Goal: Check status: Check status

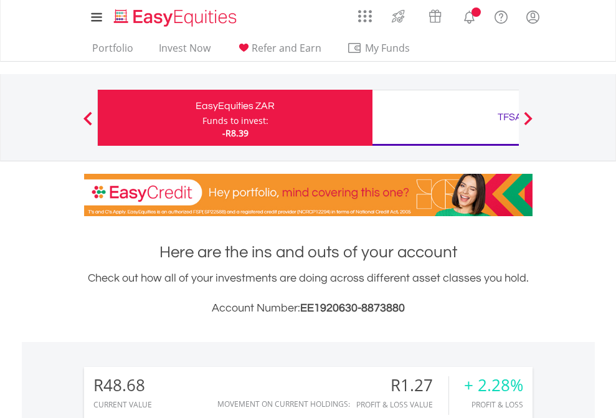
scroll to position [120, 196]
click at [202, 118] on div "Funds to invest:" at bounding box center [235, 121] width 66 height 12
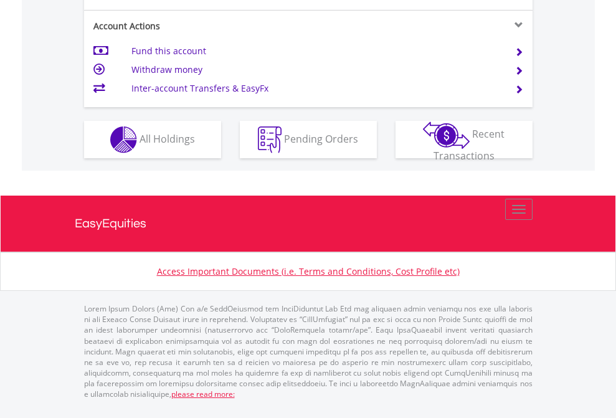
scroll to position [1169, 0]
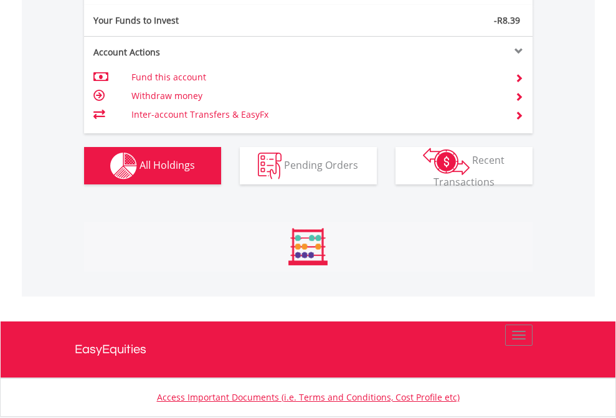
scroll to position [120, 196]
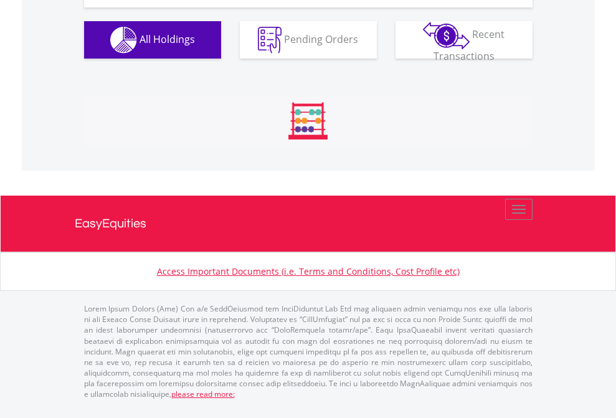
scroll to position [120, 196]
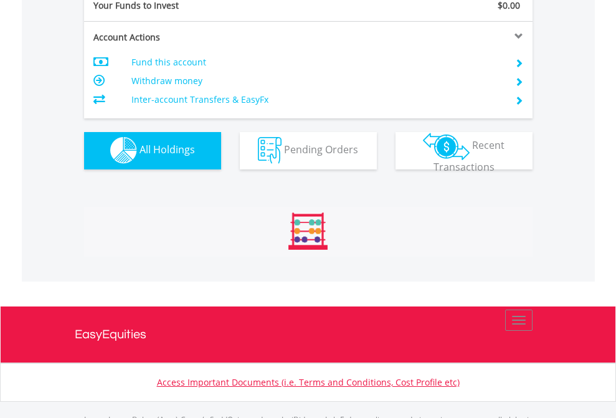
scroll to position [1233, 0]
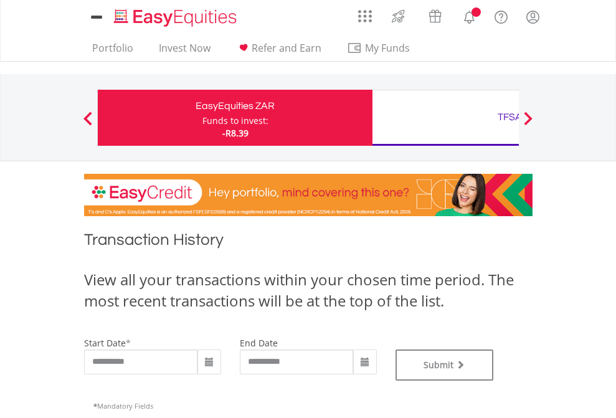
type input "**********"
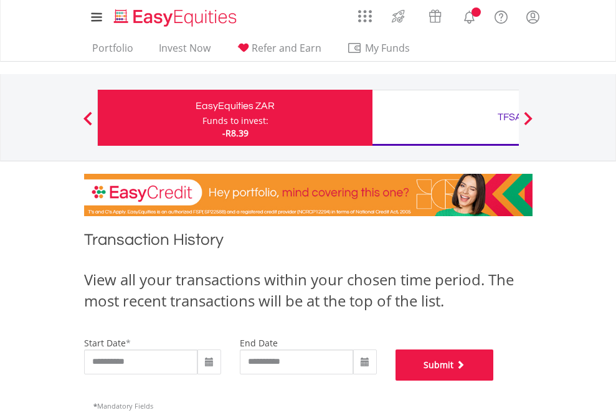
click at [494, 381] on button "Submit" at bounding box center [444, 364] width 98 height 31
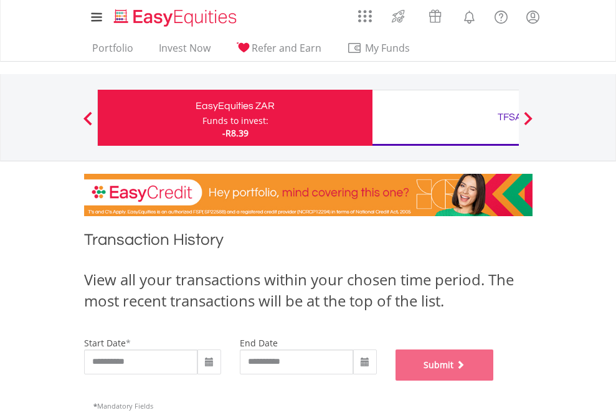
scroll to position [505, 0]
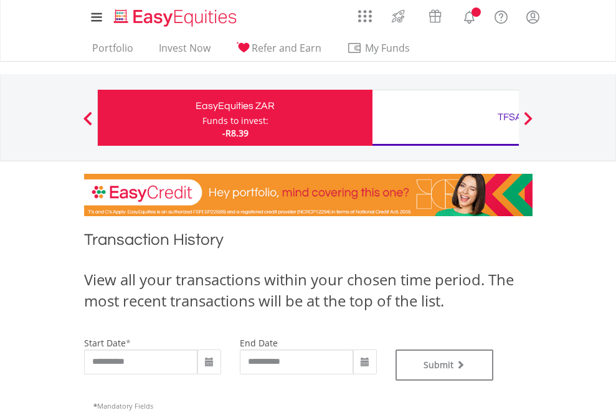
click at [445, 118] on div "TFSA" at bounding box center [510, 116] width 260 height 17
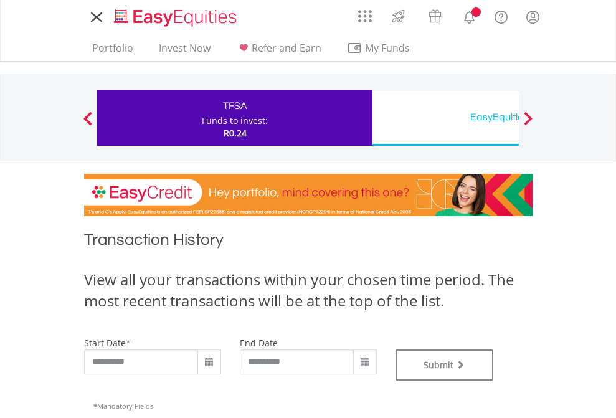
type input "**********"
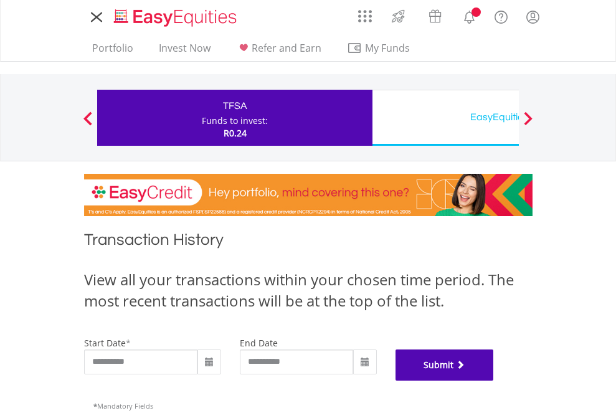
click at [494, 381] on button "Submit" at bounding box center [444, 364] width 98 height 31
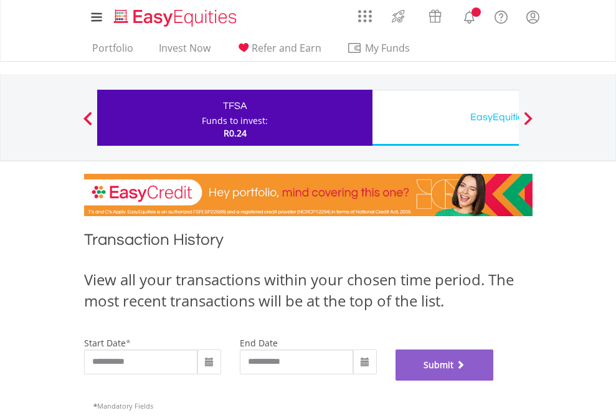
scroll to position [505, 0]
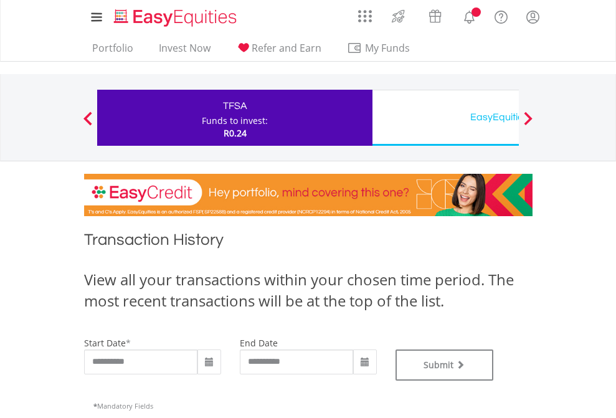
click at [445, 118] on div "EasyEquities USD" at bounding box center [510, 116] width 260 height 17
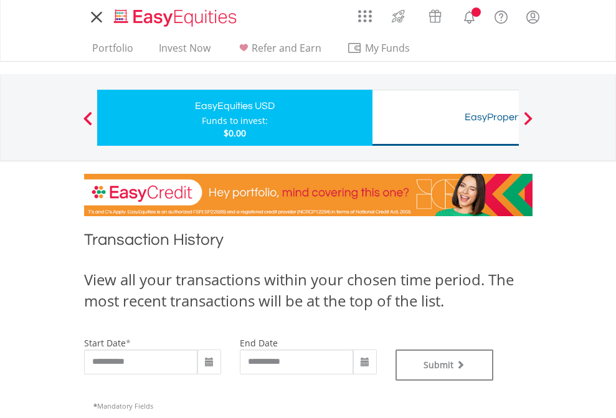
type input "**********"
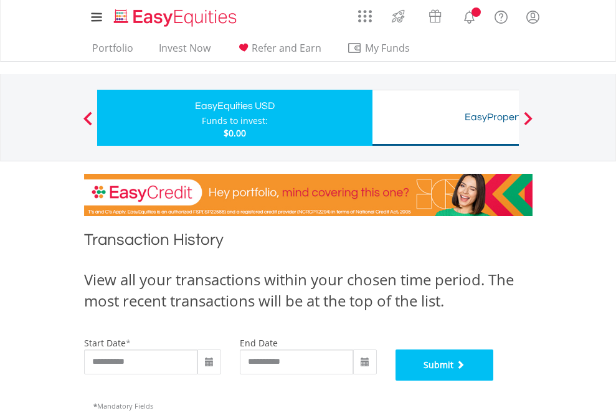
click at [494, 381] on button "Submit" at bounding box center [444, 364] width 98 height 31
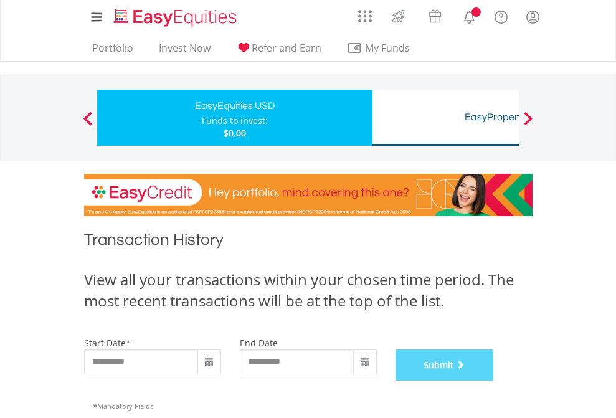
scroll to position [505, 0]
